Goal: Check status

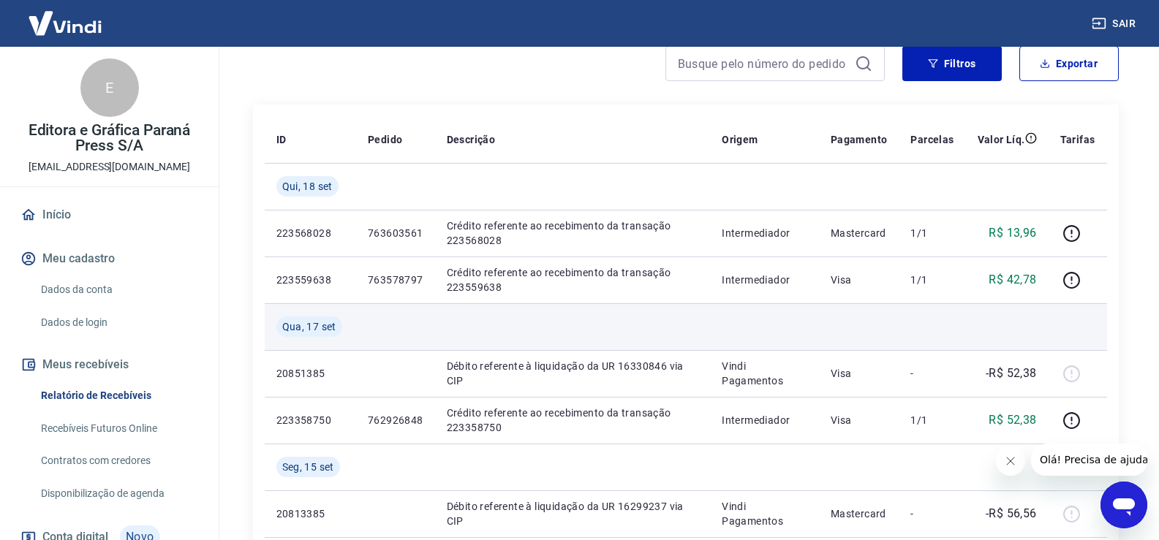
scroll to position [219, 0]
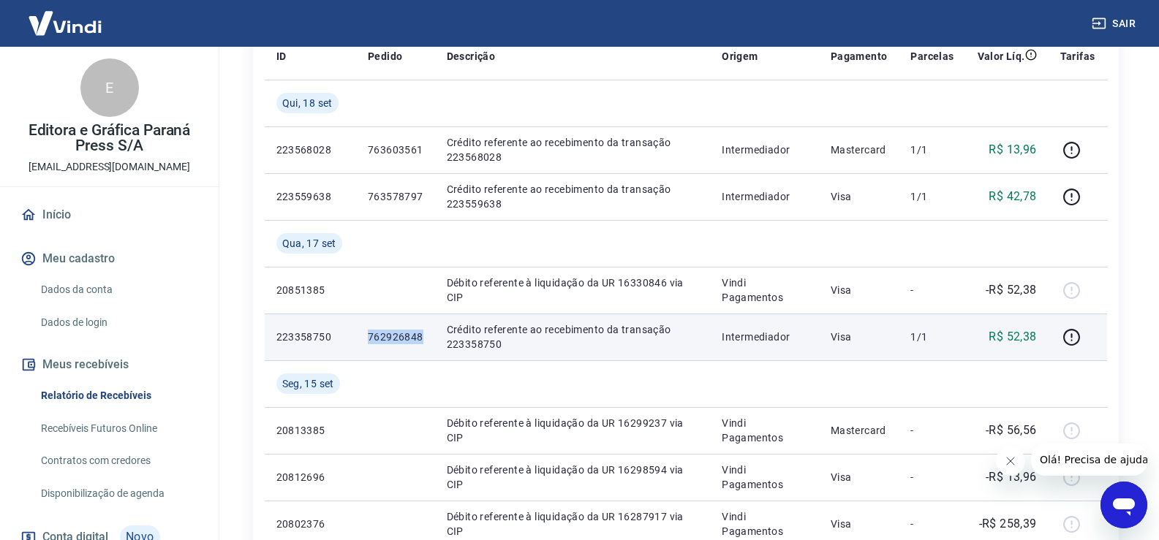
drag, startPoint x: 368, startPoint y: 337, endPoint x: 423, endPoint y: 338, distance: 55.6
click at [423, 338] on td "762926848" at bounding box center [395, 337] width 79 height 47
copy p "762926848"
click at [1093, 335] on div at bounding box center [1077, 336] width 35 height 23
click at [1068, 334] on icon "button" at bounding box center [1071, 337] width 18 height 18
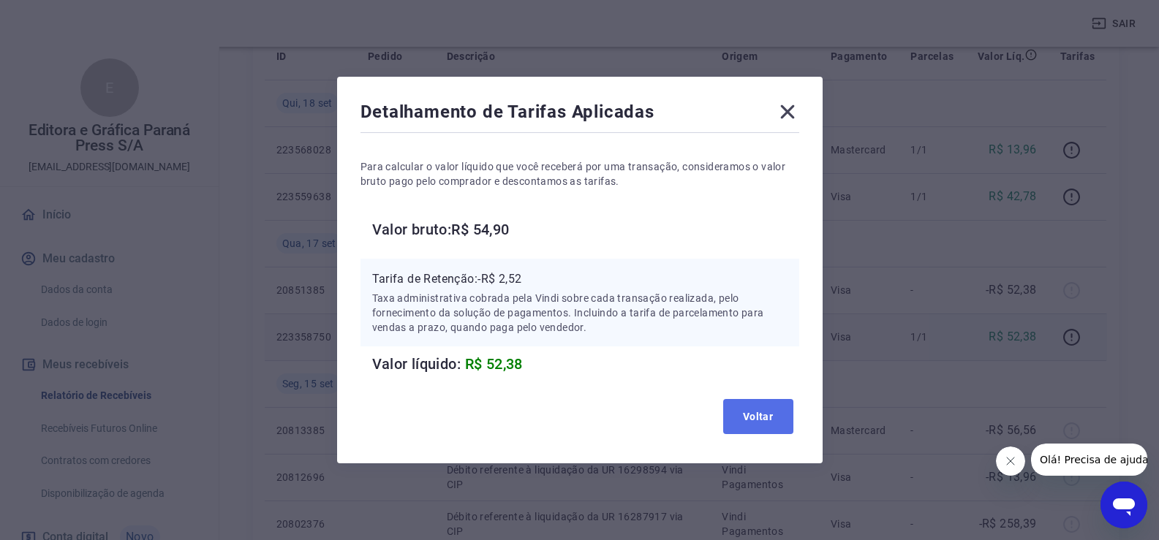
click at [776, 417] on button "Voltar" at bounding box center [758, 416] width 70 height 35
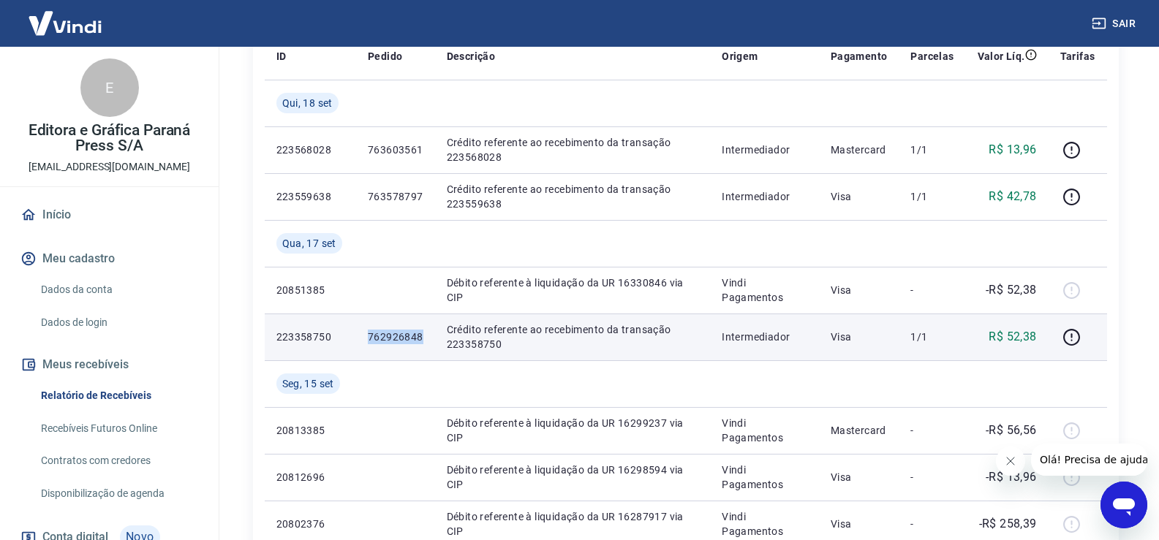
drag, startPoint x: 370, startPoint y: 334, endPoint x: 422, endPoint y: 341, distance: 52.4
click at [422, 341] on p "762926848" at bounding box center [396, 337] width 56 height 15
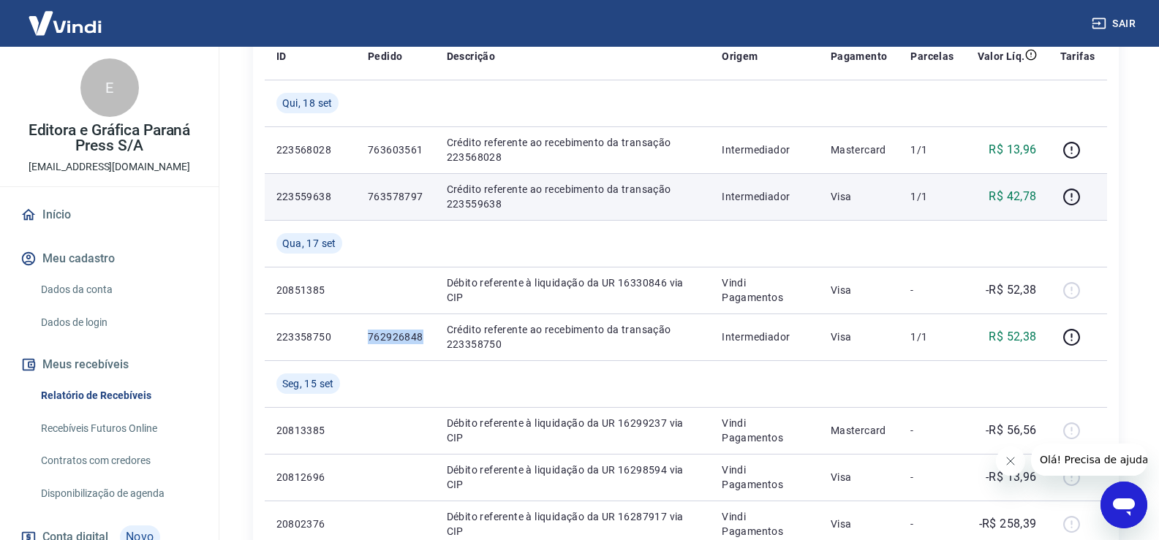
copy p "762926848"
